Goal: Task Accomplishment & Management: Manage account settings

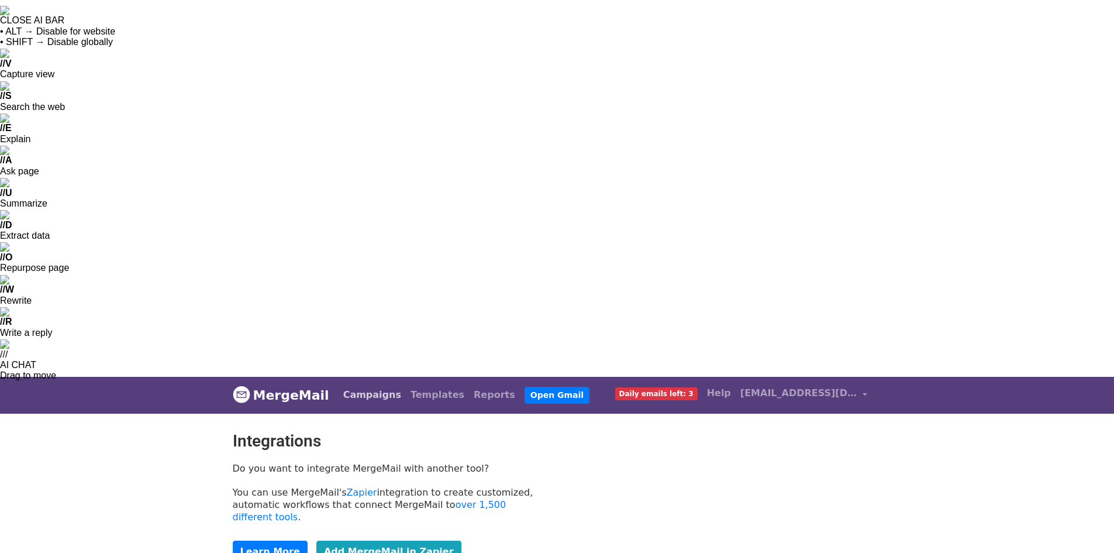
click at [382, 383] on link "Campaigns" at bounding box center [372, 394] width 67 height 23
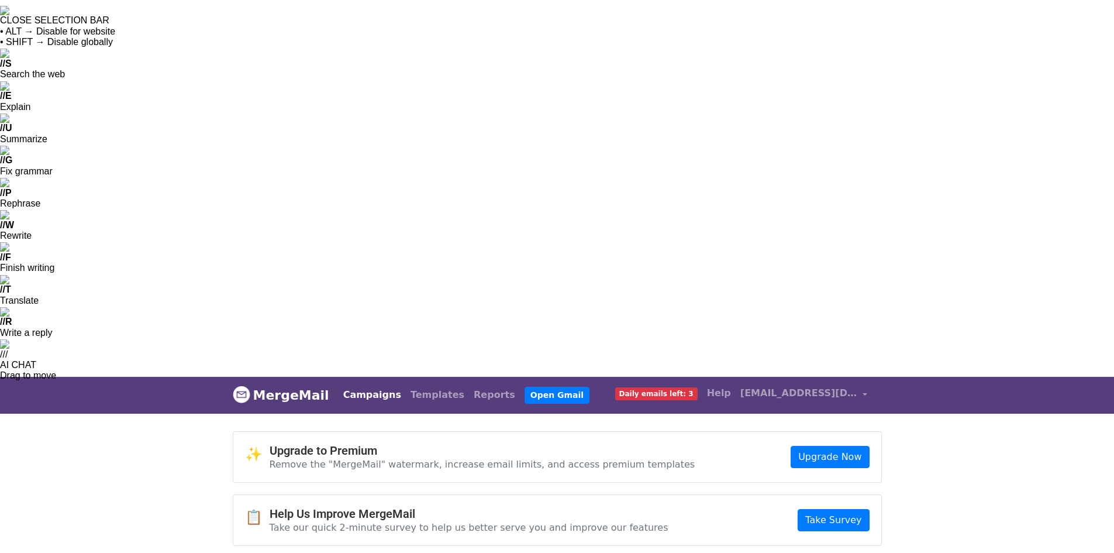
drag, startPoint x: 646, startPoint y: 254, endPoint x: 678, endPoint y: 341, distance: 92.7
